Goal: Task Accomplishment & Management: Manage account settings

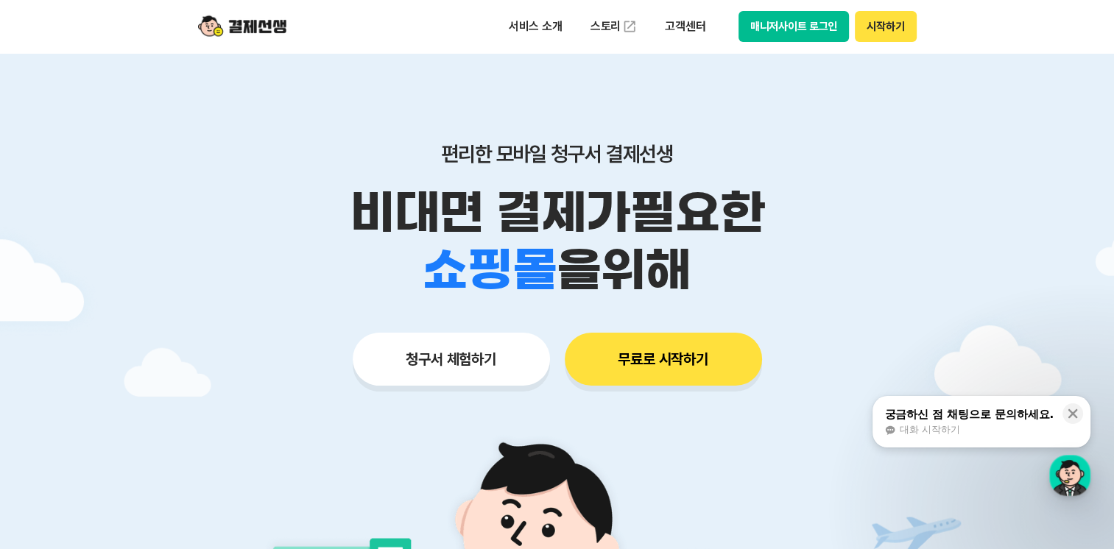
click at [803, 25] on button "매니저사이트 로그인" at bounding box center [794, 26] width 111 height 31
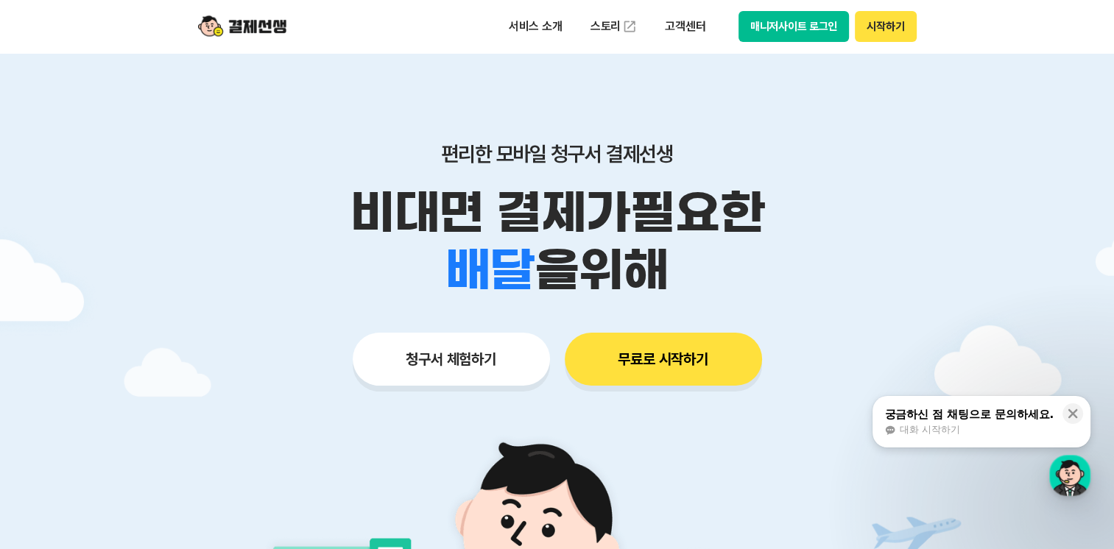
click at [804, 29] on button "매니저사이트 로그인" at bounding box center [794, 26] width 111 height 31
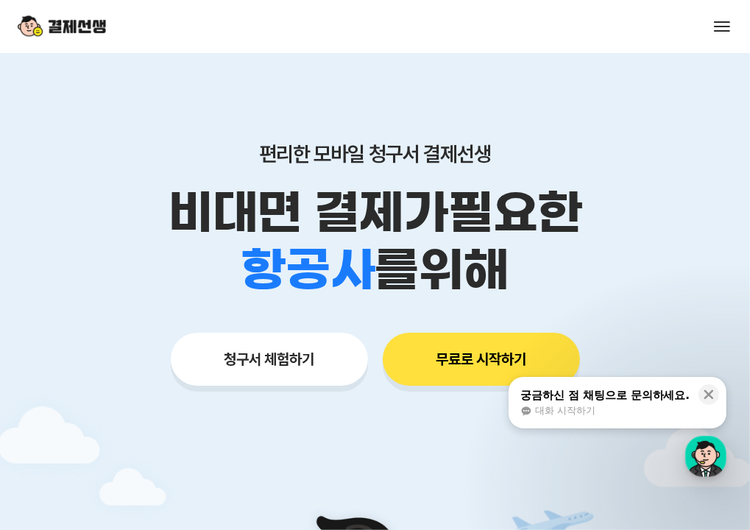
click at [0, 0] on button "매니저사이트 로그인" at bounding box center [0, 0] width 0 height 0
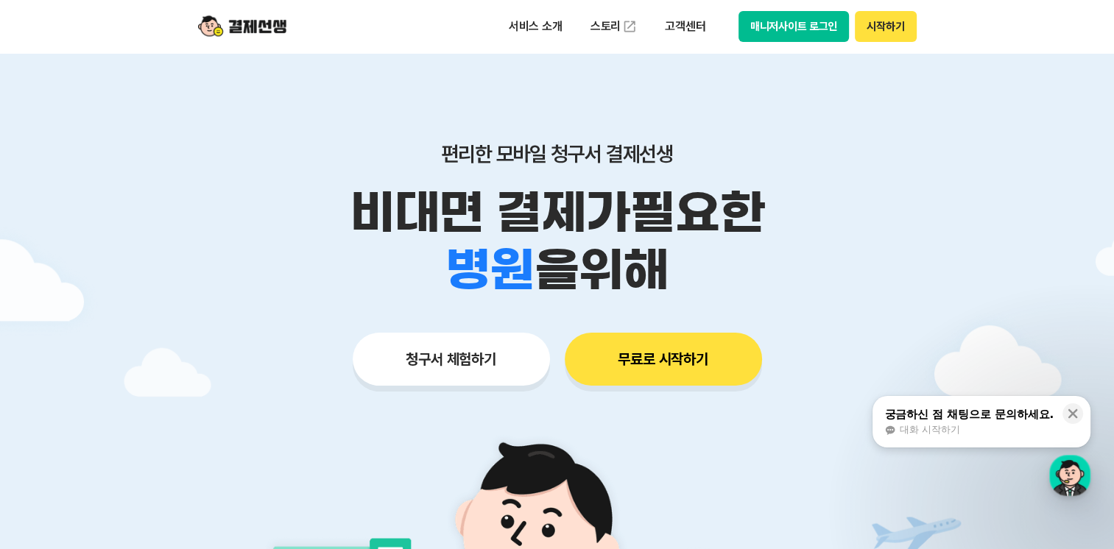
click at [789, 31] on button "매니저사이트 로그인" at bounding box center [794, 26] width 111 height 31
click at [785, 29] on button "매니저사이트 로그인" at bounding box center [794, 26] width 111 height 31
